Goal: Task Accomplishment & Management: Use online tool/utility

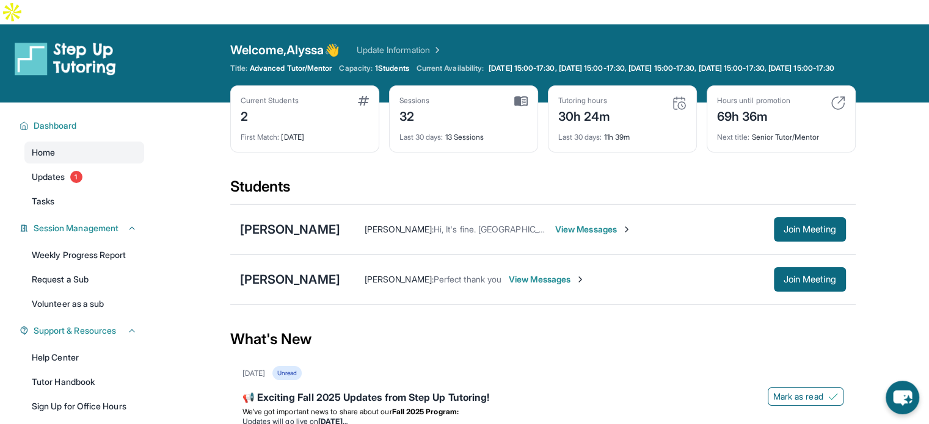
click at [658, 223] on div "Karla Andino : Hi, It's fine. Diego is connected now. View Messages" at bounding box center [557, 229] width 434 height 12
click at [801, 226] on span "Join Meeting" at bounding box center [809, 229] width 53 height 7
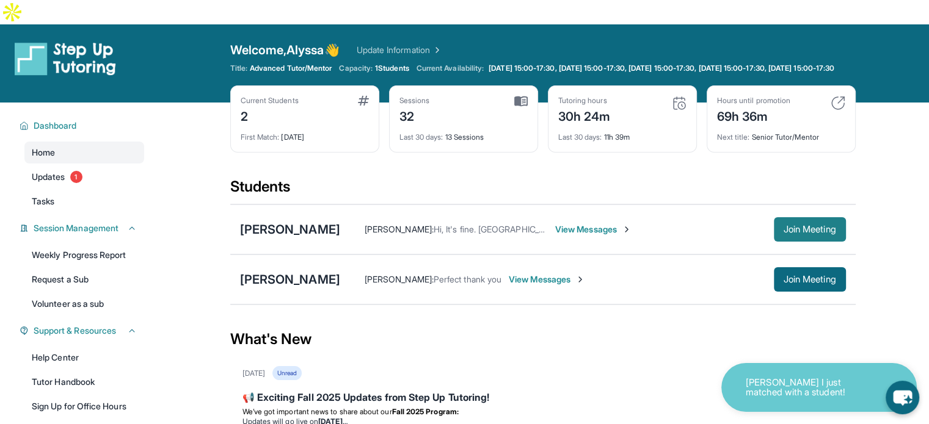
click at [788, 226] on span "Join Meeting" at bounding box center [809, 229] width 53 height 7
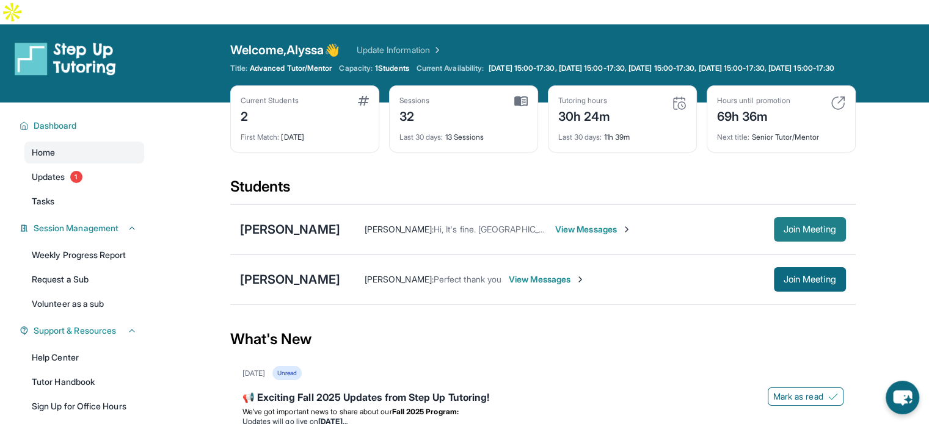
click at [791, 225] on button "Join Meeting" at bounding box center [810, 229] width 72 height 24
click at [619, 317] on div "What's New" at bounding box center [542, 340] width 625 height 54
click at [800, 226] on span "Join Meeting" at bounding box center [809, 229] width 53 height 7
click at [814, 267] on button "Join Meeting" at bounding box center [810, 279] width 72 height 24
click at [793, 276] on span "Join Meeting" at bounding box center [809, 279] width 53 height 7
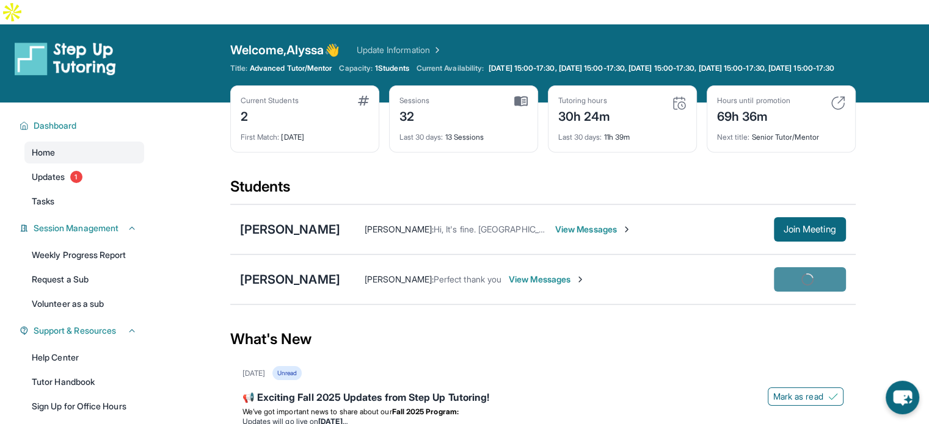
click at [661, 333] on div "What's New" at bounding box center [542, 340] width 625 height 54
click at [669, 319] on div "What's New" at bounding box center [542, 340] width 625 height 54
click at [811, 289] on section "Students Diego Heredia Karla Andino : Hi, It's fine. Diego is connected now. Vi…" at bounding box center [542, 245] width 625 height 136
click at [813, 267] on button "Join Meeting" at bounding box center [810, 279] width 72 height 24
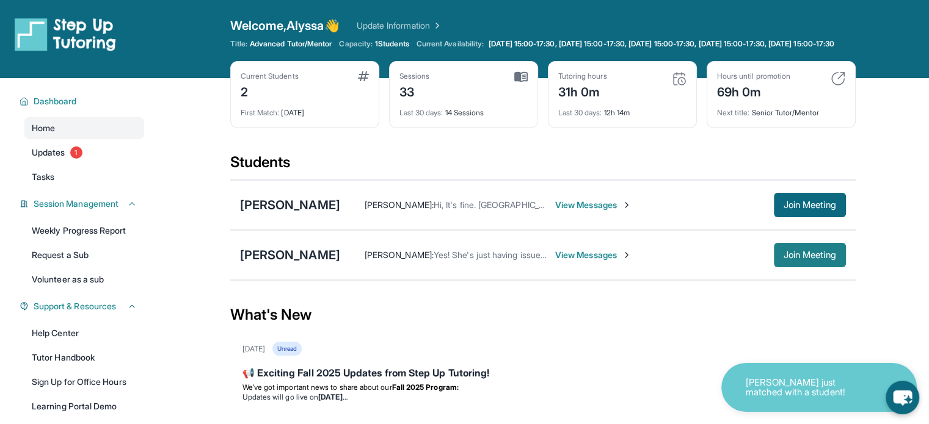
click at [822, 259] on span "Join Meeting" at bounding box center [809, 255] width 53 height 7
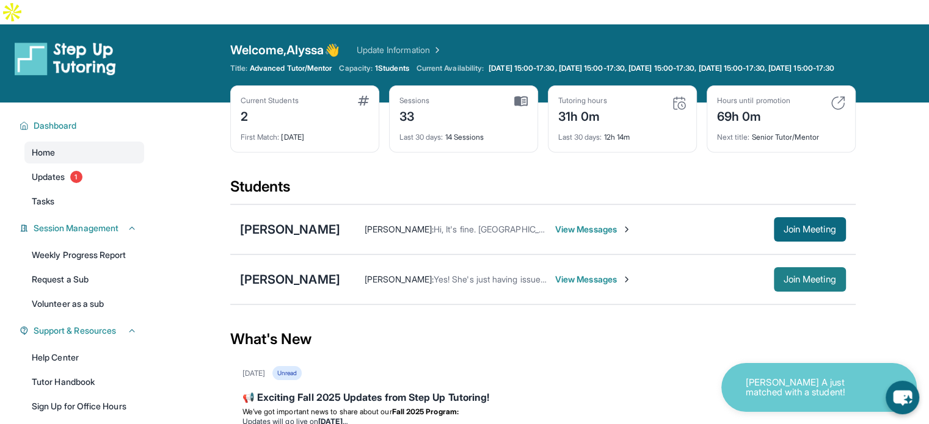
click at [785, 276] on span "Join Meeting" at bounding box center [809, 279] width 53 height 7
click at [794, 276] on span "Join Meeting" at bounding box center [809, 279] width 53 height 7
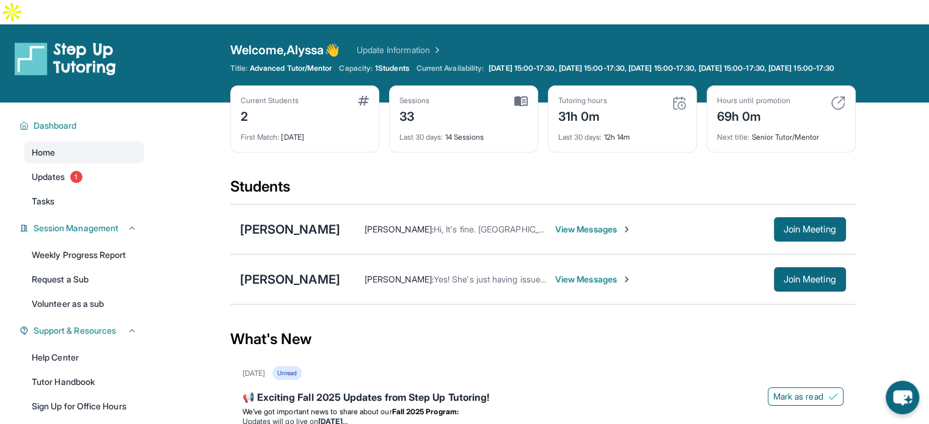
click at [550, 366] on div "August 27th Unread" at bounding box center [542, 373] width 601 height 14
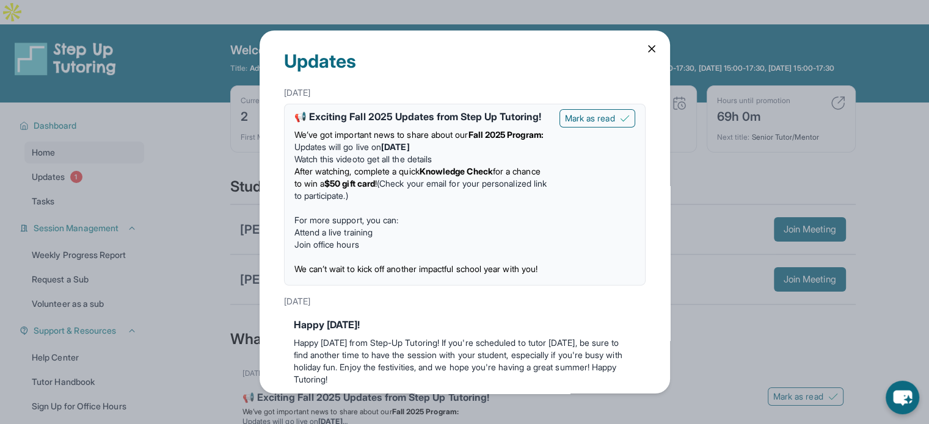
scroll to position [2, 0]
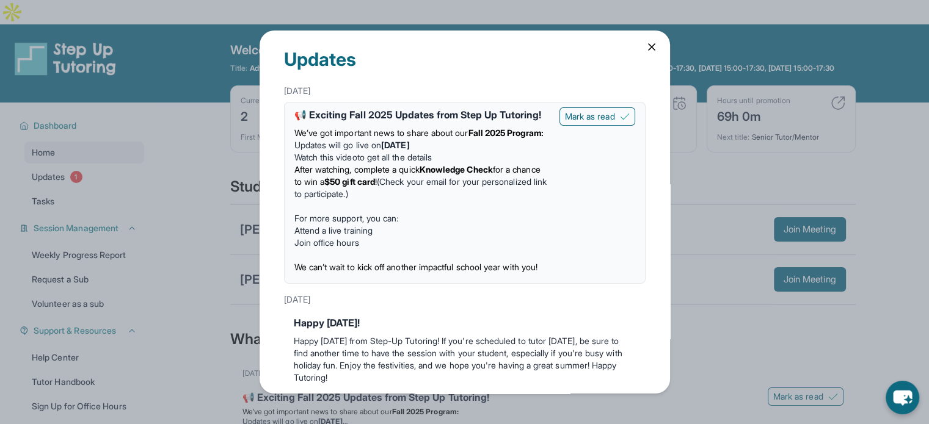
click at [648, 44] on icon at bounding box center [651, 47] width 6 height 6
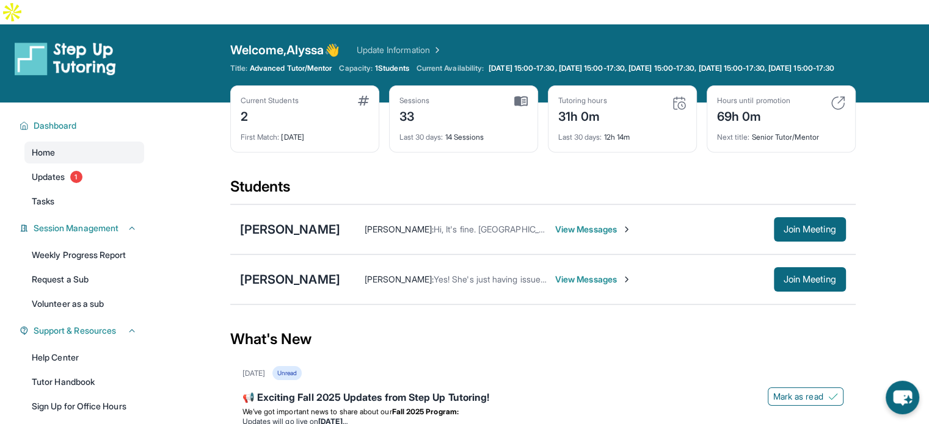
click at [598, 325] on div "What's New" at bounding box center [542, 340] width 625 height 54
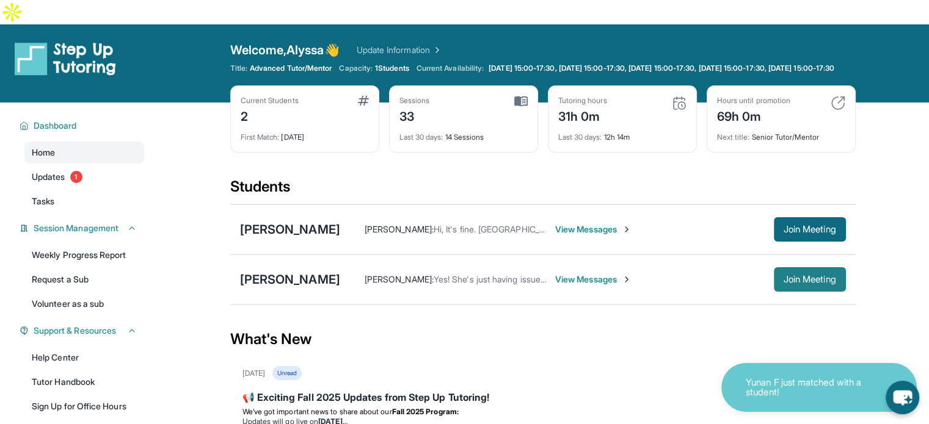
click at [805, 276] on span "Join Meeting" at bounding box center [809, 279] width 53 height 7
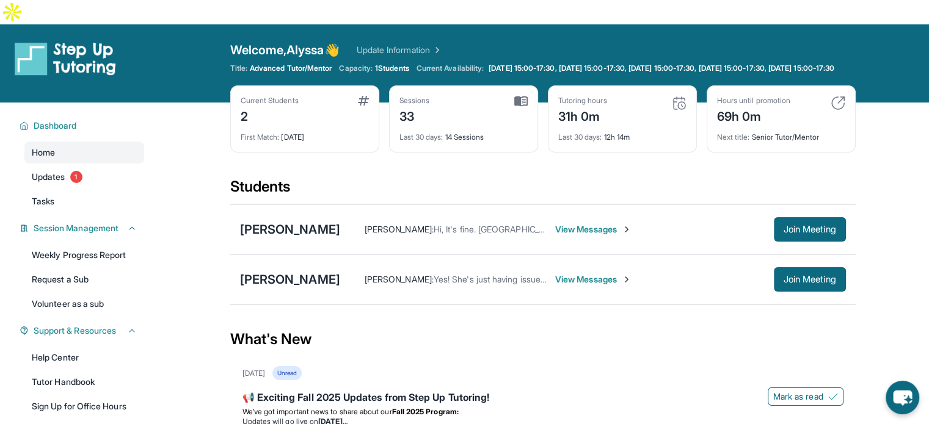
click at [659, 323] on div "What's New" at bounding box center [542, 340] width 625 height 54
click at [804, 276] on span "Join Meeting" at bounding box center [809, 279] width 53 height 7
click at [644, 316] on div "What's New" at bounding box center [542, 340] width 625 height 54
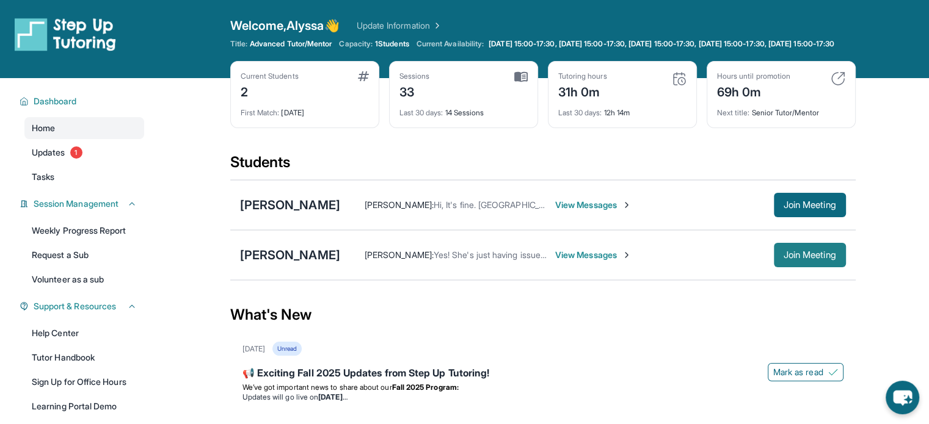
click at [804, 259] on span "Join Meeting" at bounding box center [809, 255] width 53 height 7
